Goal: Information Seeking & Learning: Learn about a topic

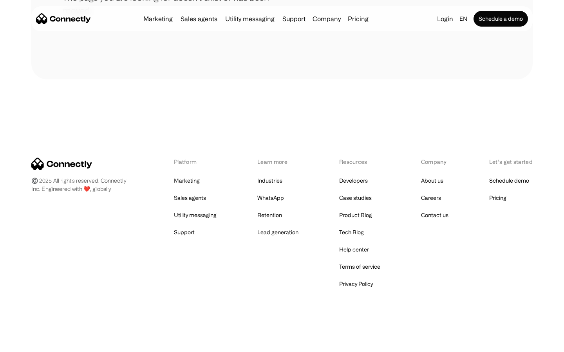
scroll to position [143, 0]
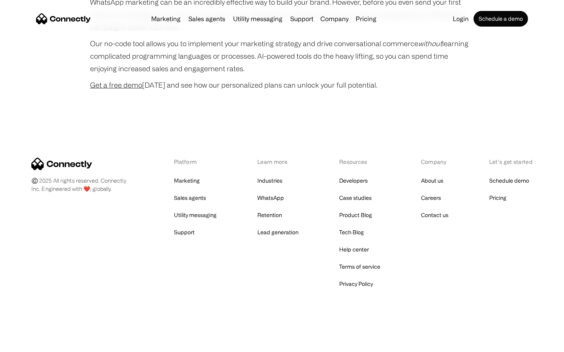
scroll to position [2120, 0]
